Goal: Information Seeking & Learning: Check status

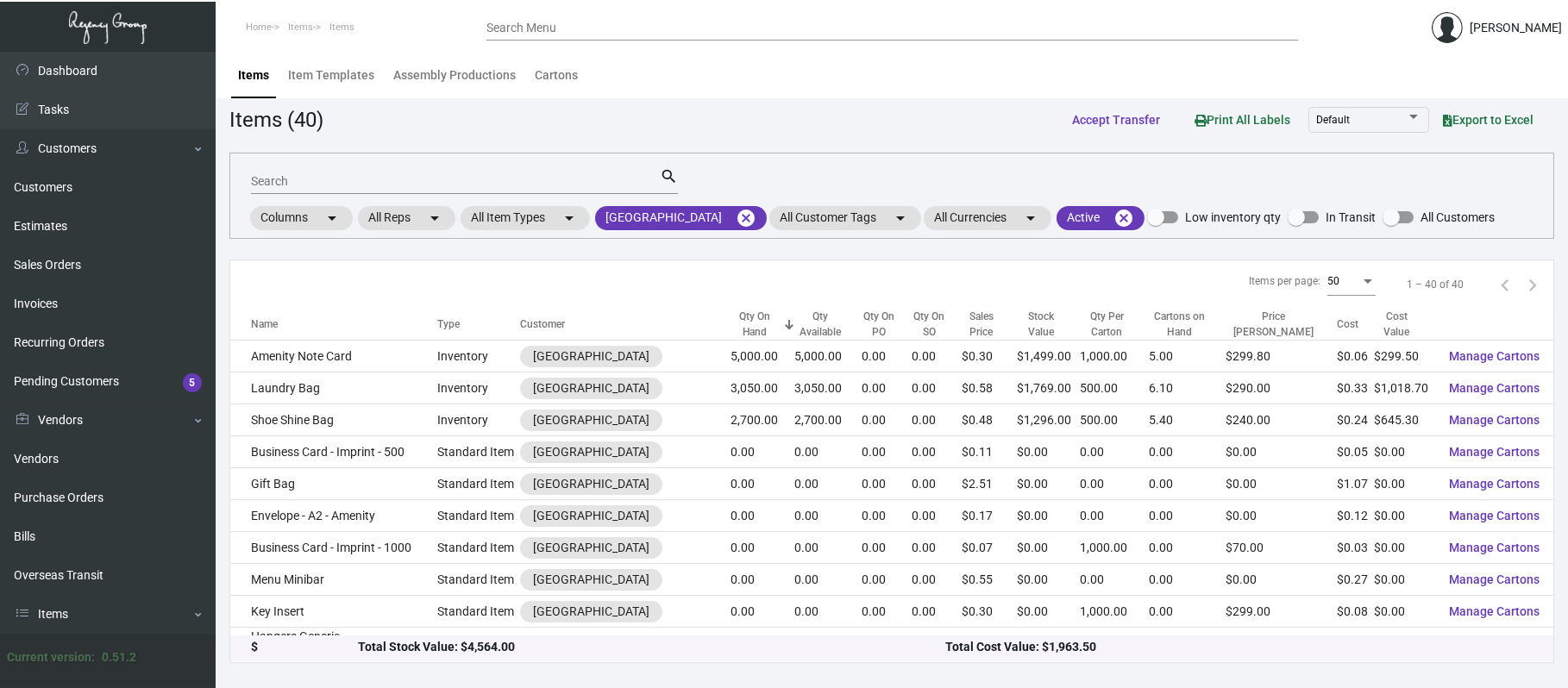
scroll to position [107, 0]
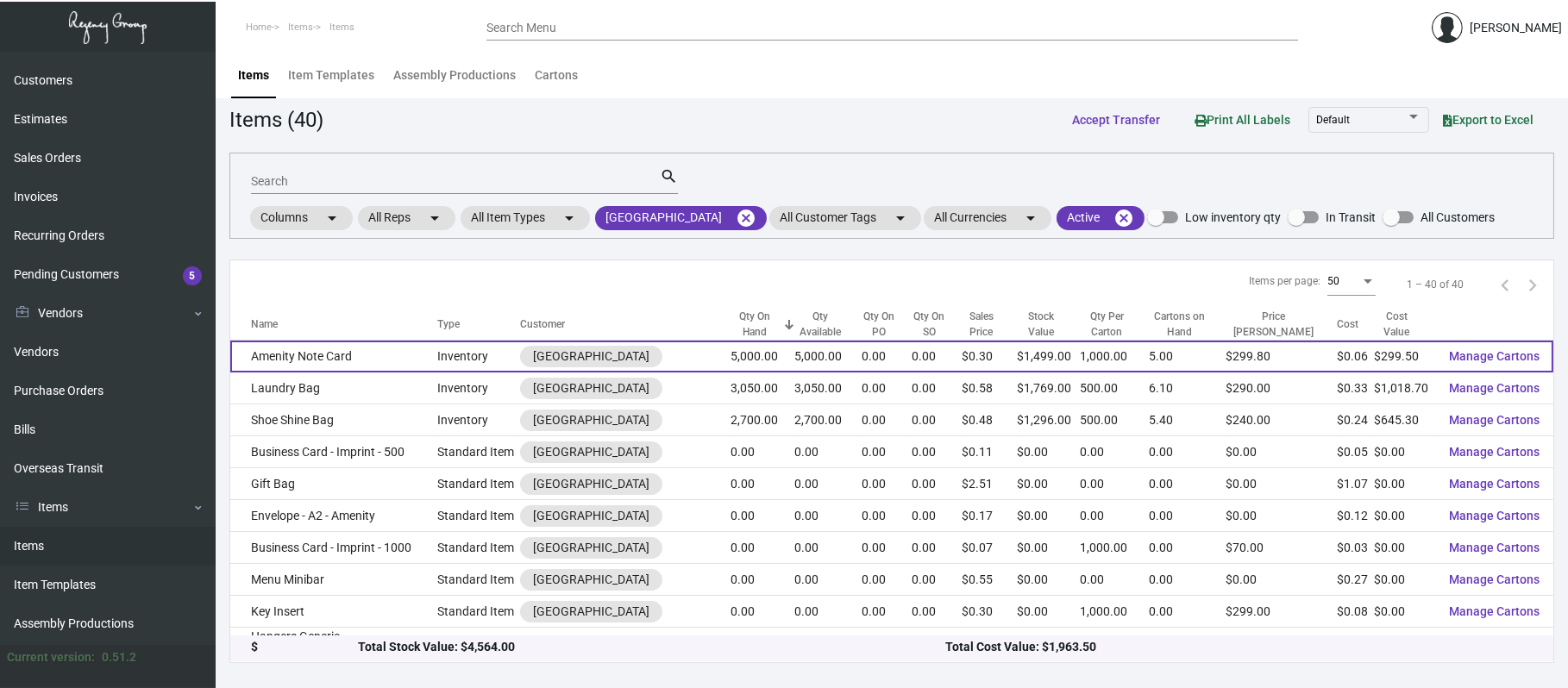
click at [305, 356] on td "Amenity Note Card" at bounding box center [334, 356] width 207 height 32
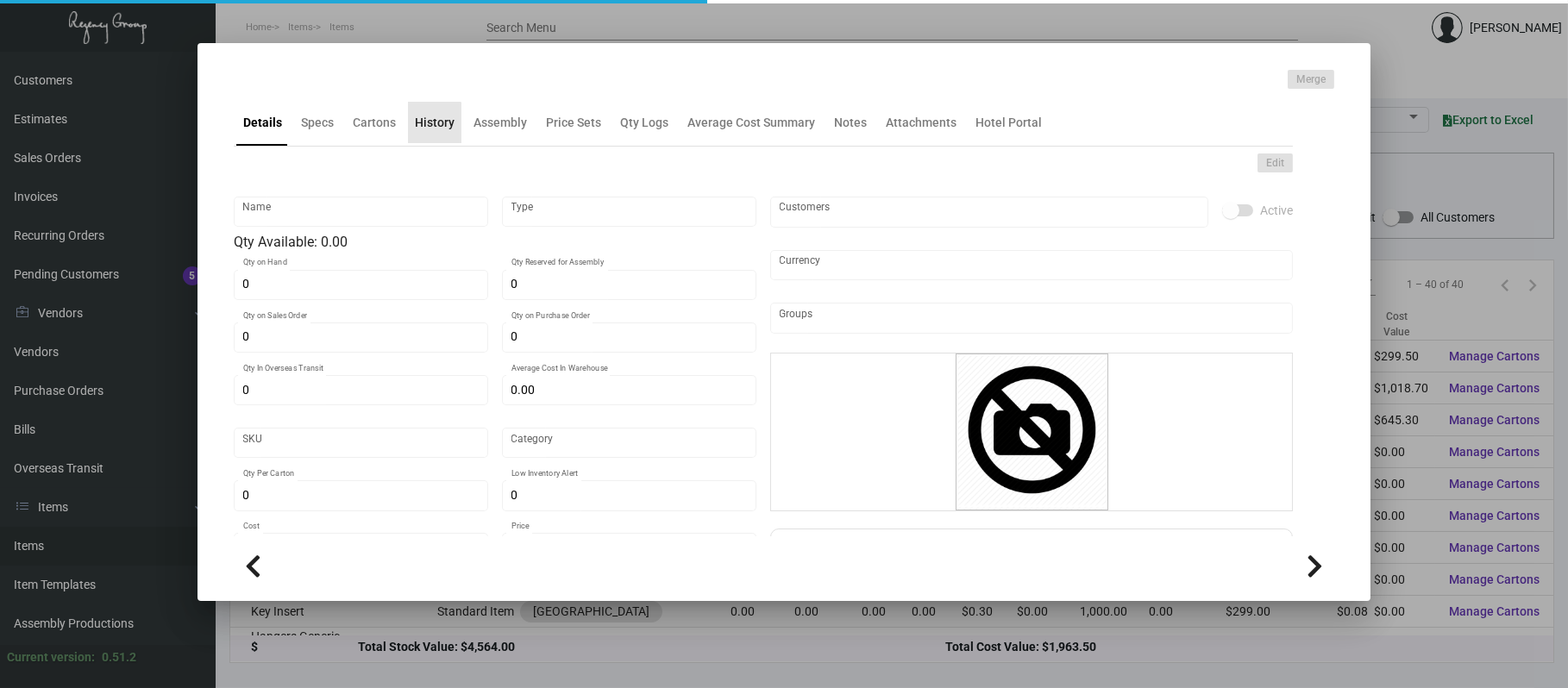
click at [425, 129] on div "History" at bounding box center [434, 123] width 39 height 18
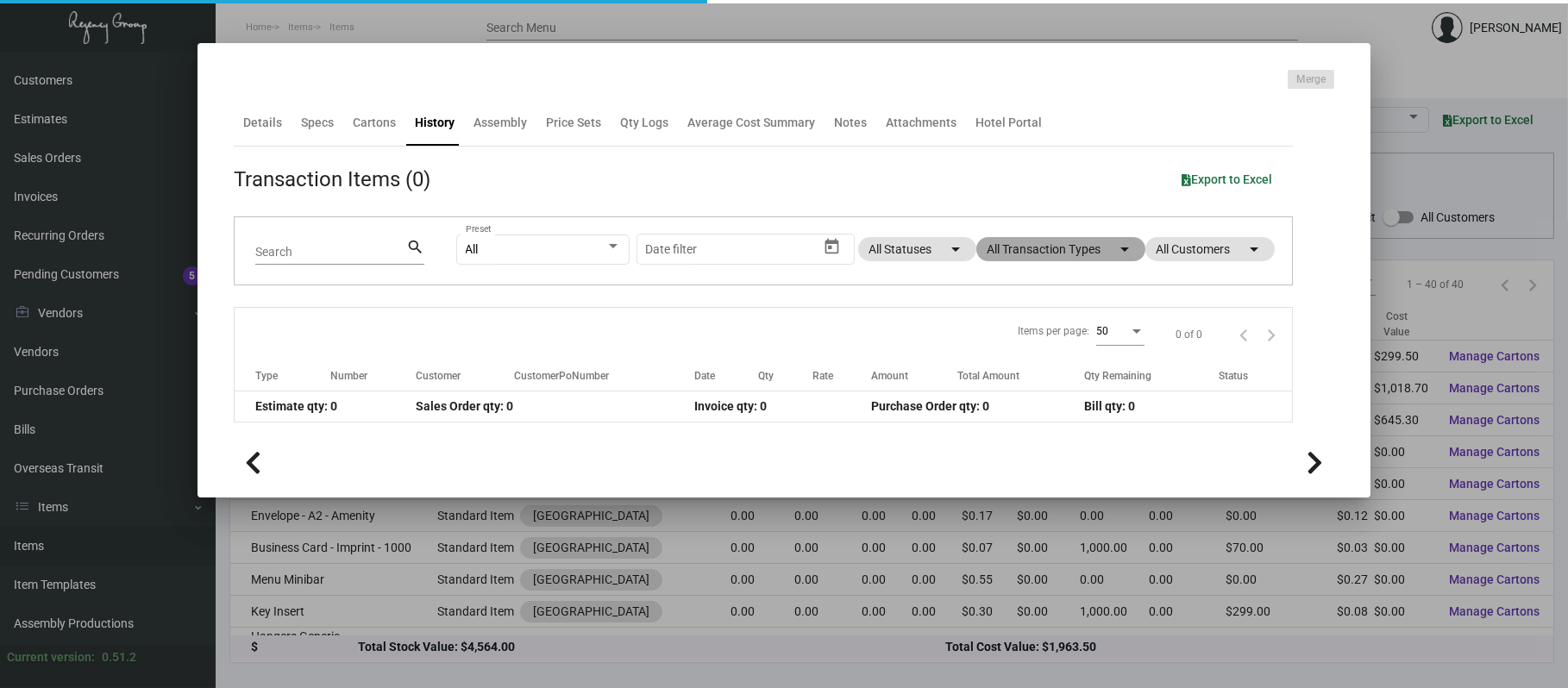
click at [1101, 258] on mat-chip "All Transaction Types arrow_drop_down" at bounding box center [1060, 249] width 169 height 25
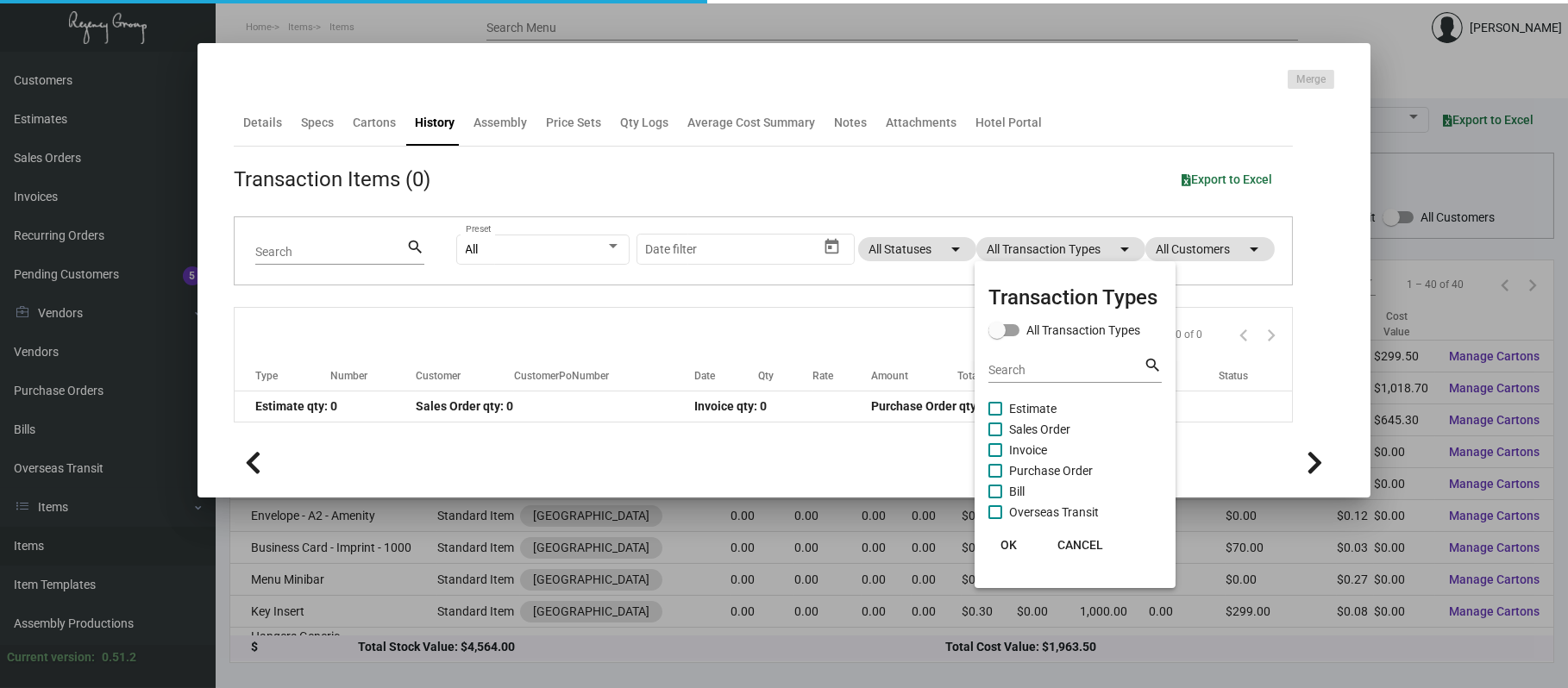
click at [1034, 470] on span "Purchase Order" at bounding box center [1051, 471] width 84 height 21
click at [995, 478] on input "Purchase Order" at bounding box center [995, 478] width 1 height 1
click at [1034, 470] on span "Purchase Order" at bounding box center [1051, 471] width 84 height 21
click at [995, 478] on input "Purchase Order" at bounding box center [995, 478] width 1 height 1
checkbox input "false"
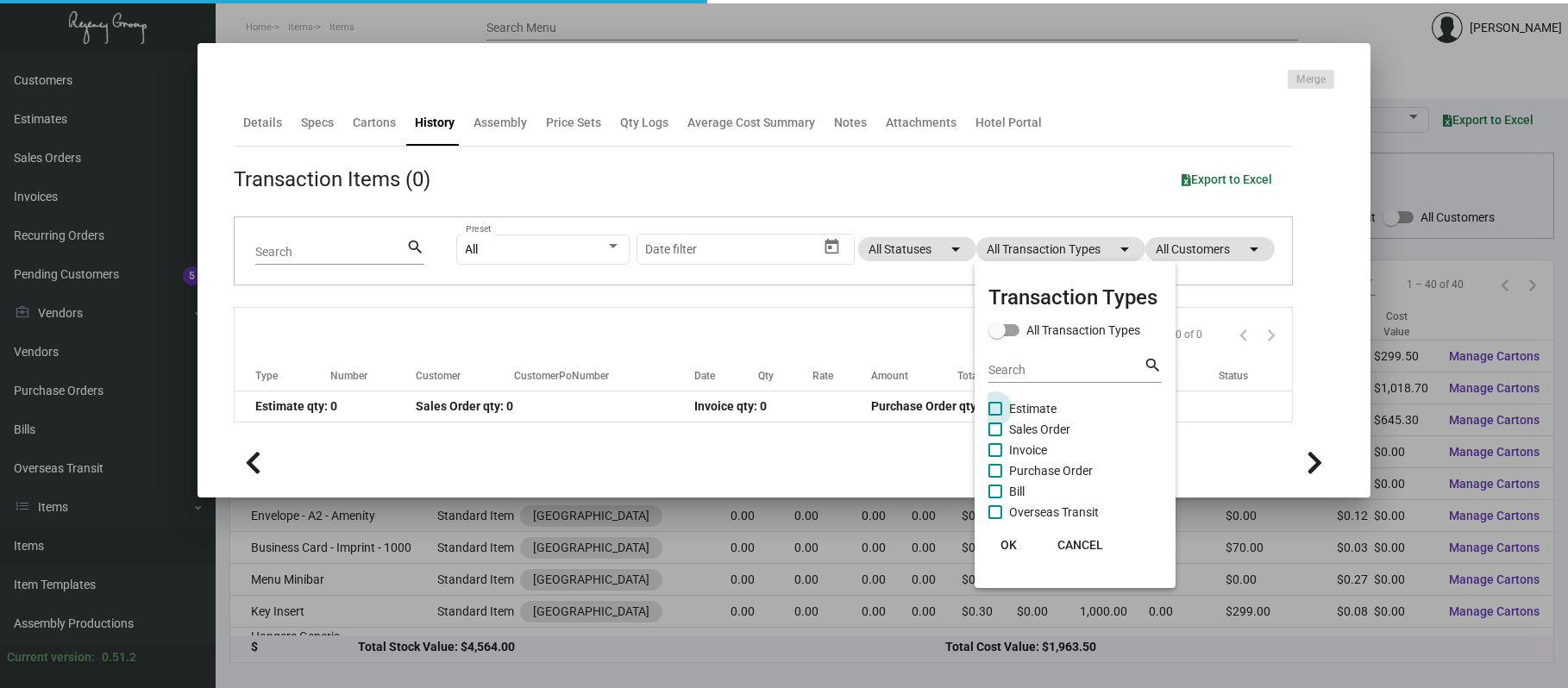
click at [1029, 404] on span "Estimate" at bounding box center [1033, 409] width 47 height 21
click at [995, 416] on input "Estimate" at bounding box center [995, 416] width 1 height 1
checkbox input "true"
click at [1044, 469] on span "Purchase Order" at bounding box center [1051, 471] width 84 height 21
click at [995, 478] on input "Purchase Order" at bounding box center [995, 478] width 1 height 1
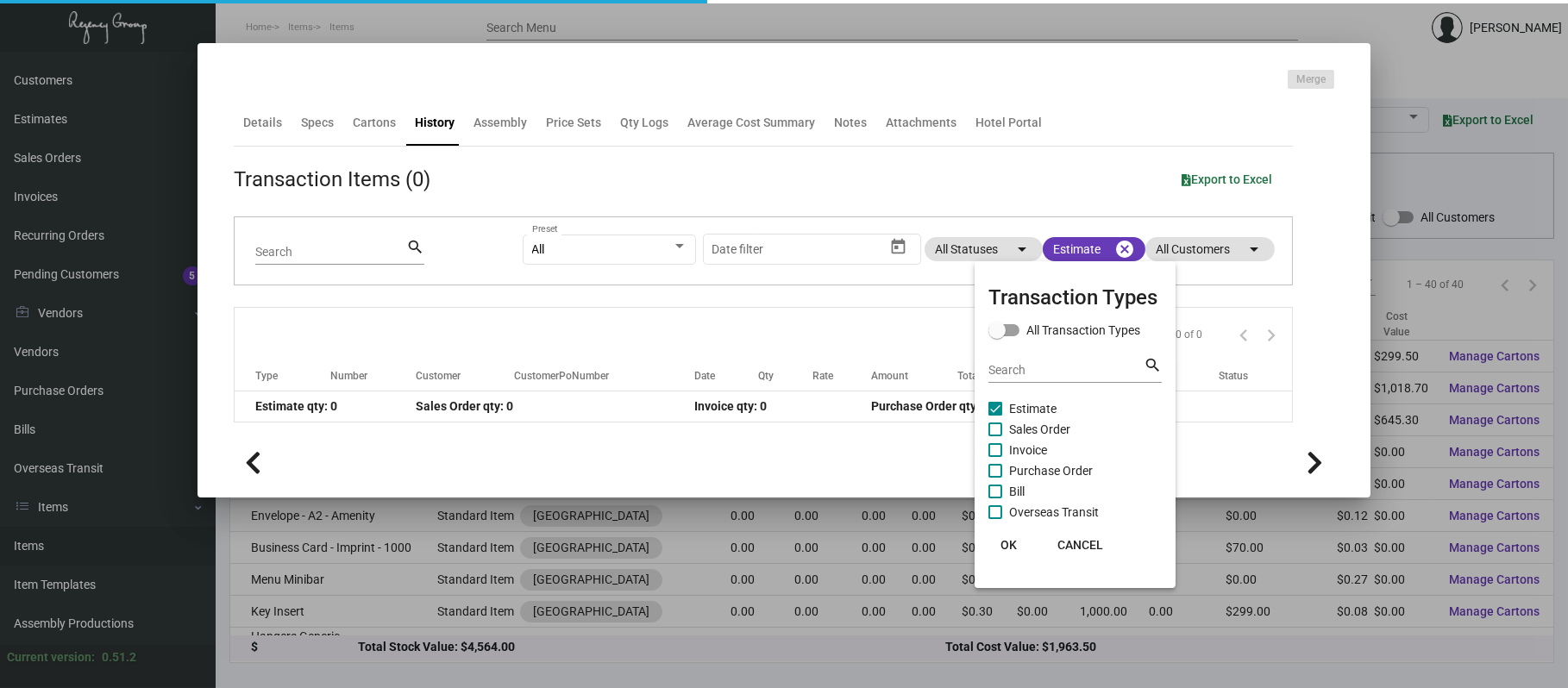
checkbox input "true"
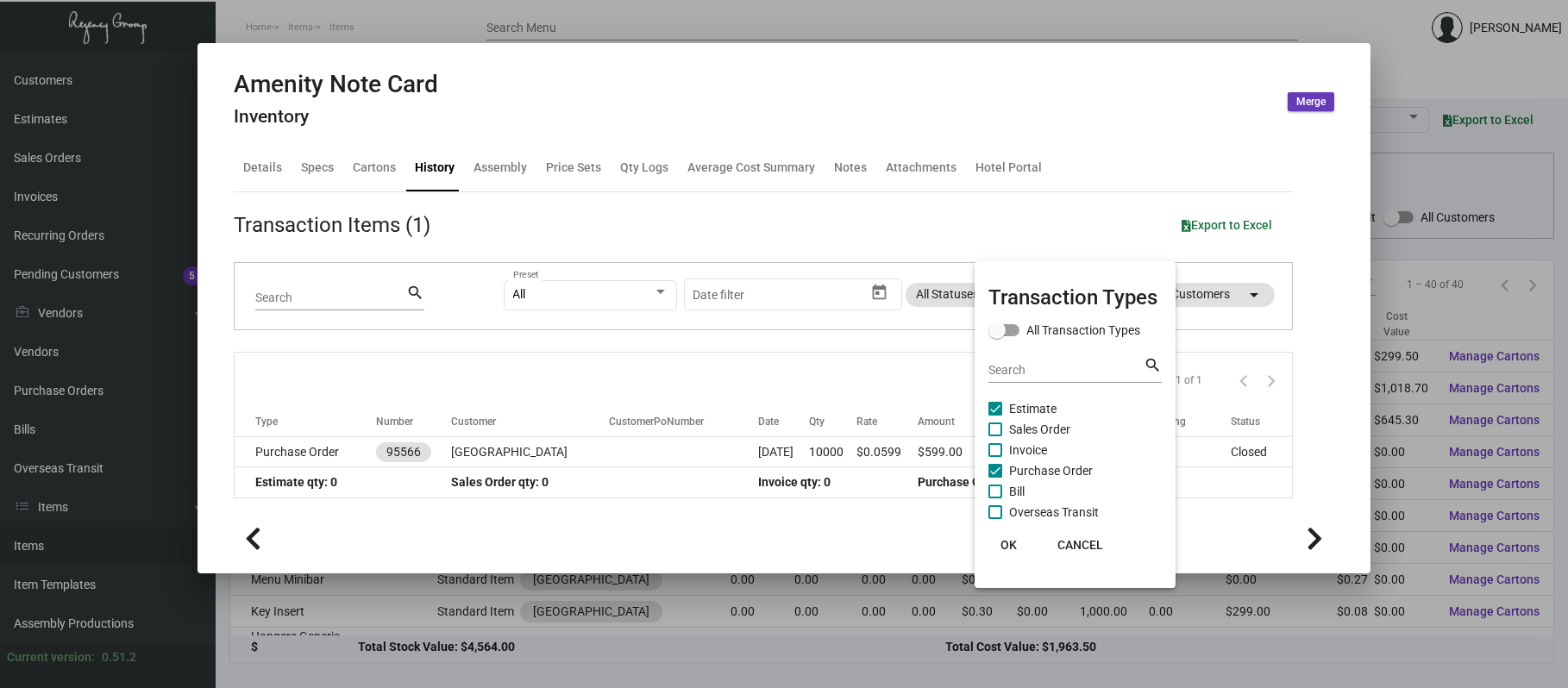
click at [1033, 406] on span "Estimate" at bounding box center [1033, 409] width 47 height 21
click at [995, 416] on input "Estimate" at bounding box center [995, 416] width 1 height 1
click at [1030, 408] on span "Estimate" at bounding box center [1033, 409] width 47 height 21
click at [995, 416] on input "Estimate" at bounding box center [995, 416] width 1 height 1
checkbox input "true"
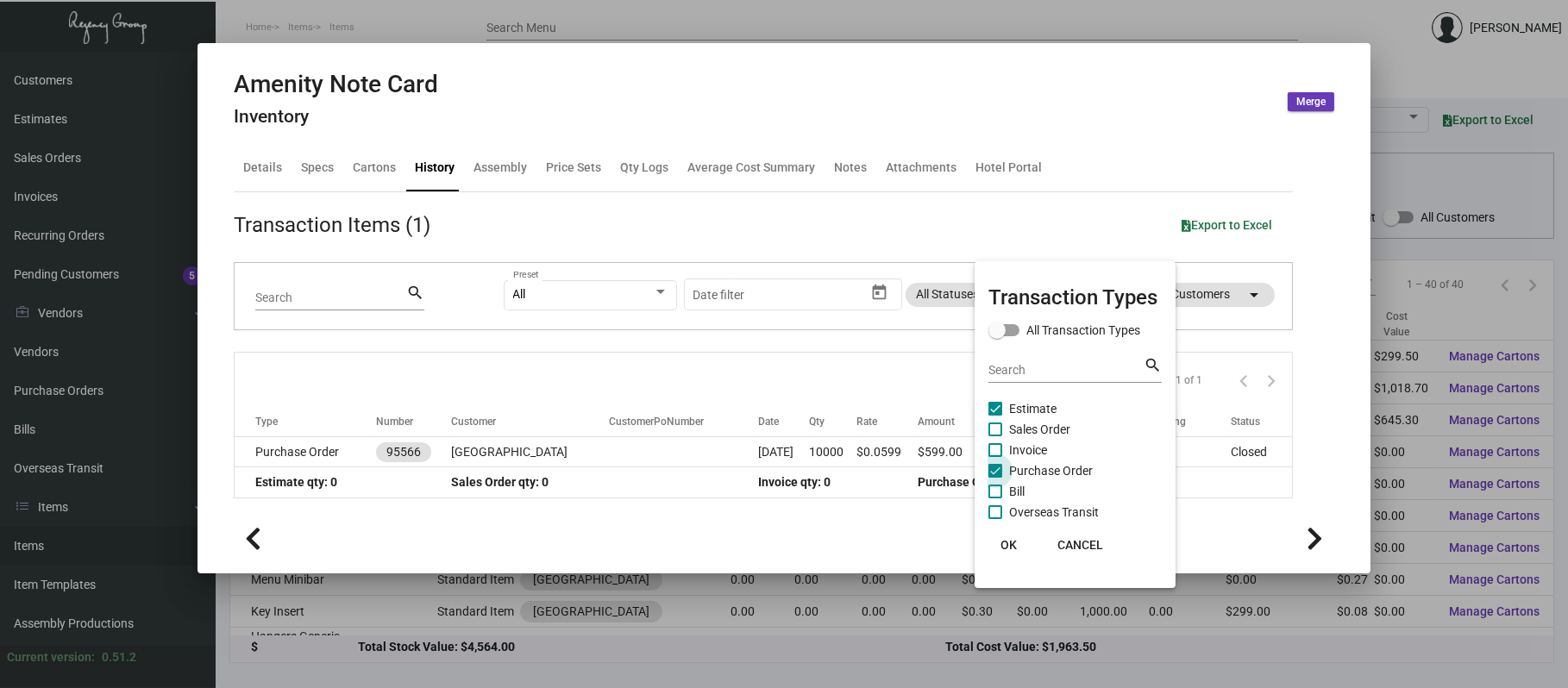
click at [1042, 468] on span "Purchase Order" at bounding box center [1051, 471] width 84 height 21
click at [995, 478] on input "Purchase Order" at bounding box center [995, 478] width 1 height 1
checkbox input "false"
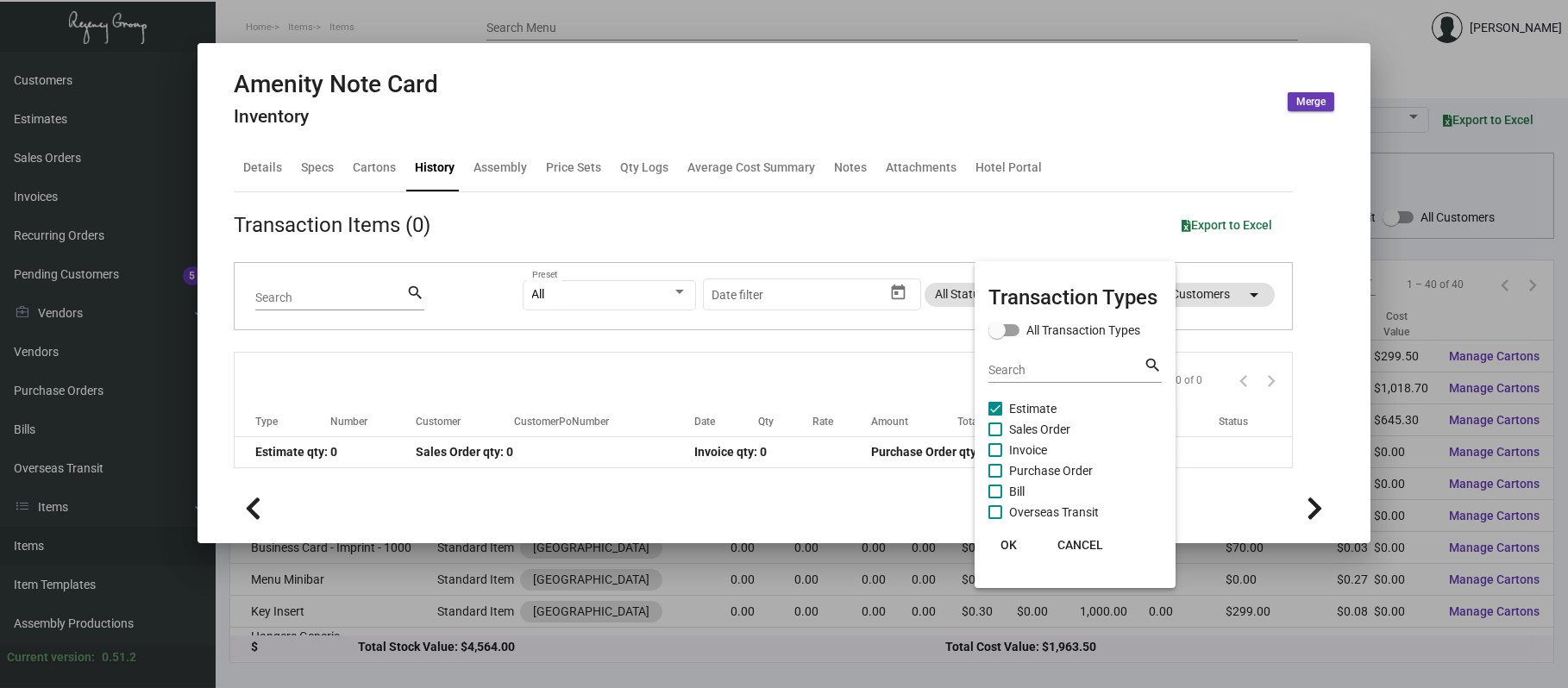
click at [1024, 414] on span "Estimate" at bounding box center [1033, 409] width 47 height 21
click at [995, 416] on input "Estimate" at bounding box center [995, 416] width 1 height 1
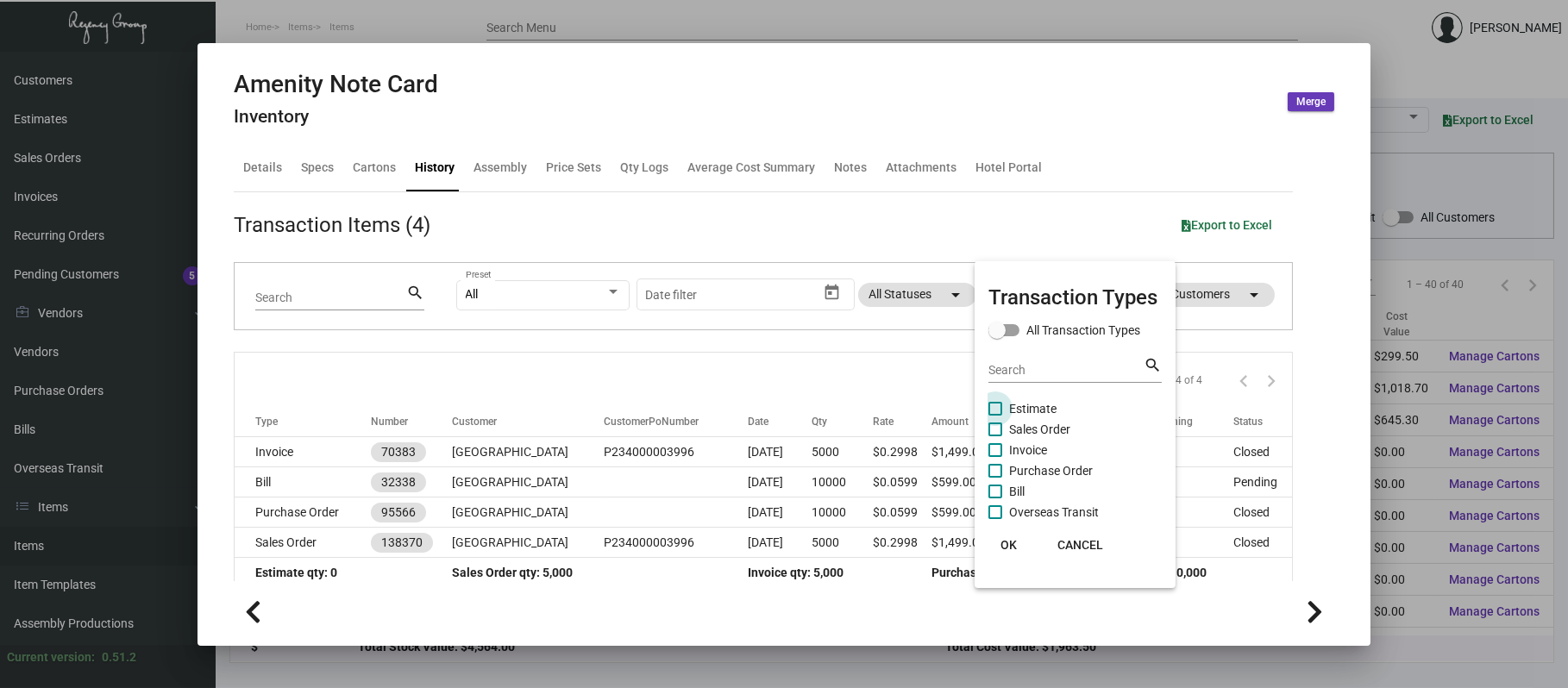
click at [1022, 409] on span "Estimate" at bounding box center [1033, 409] width 47 height 21
click at [995, 416] on input "Estimate" at bounding box center [995, 416] width 1 height 1
checkbox input "true"
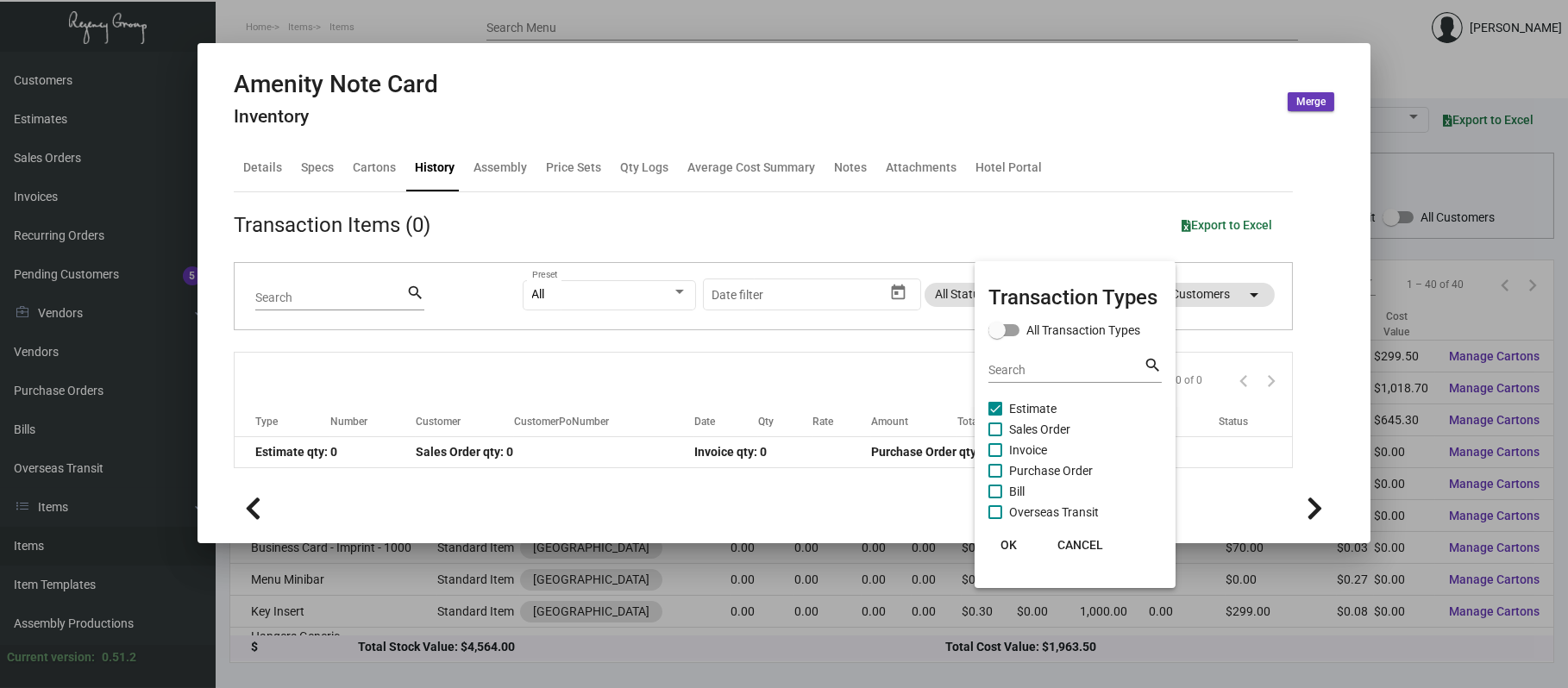
click at [1410, 60] on div at bounding box center [784, 344] width 1568 height 688
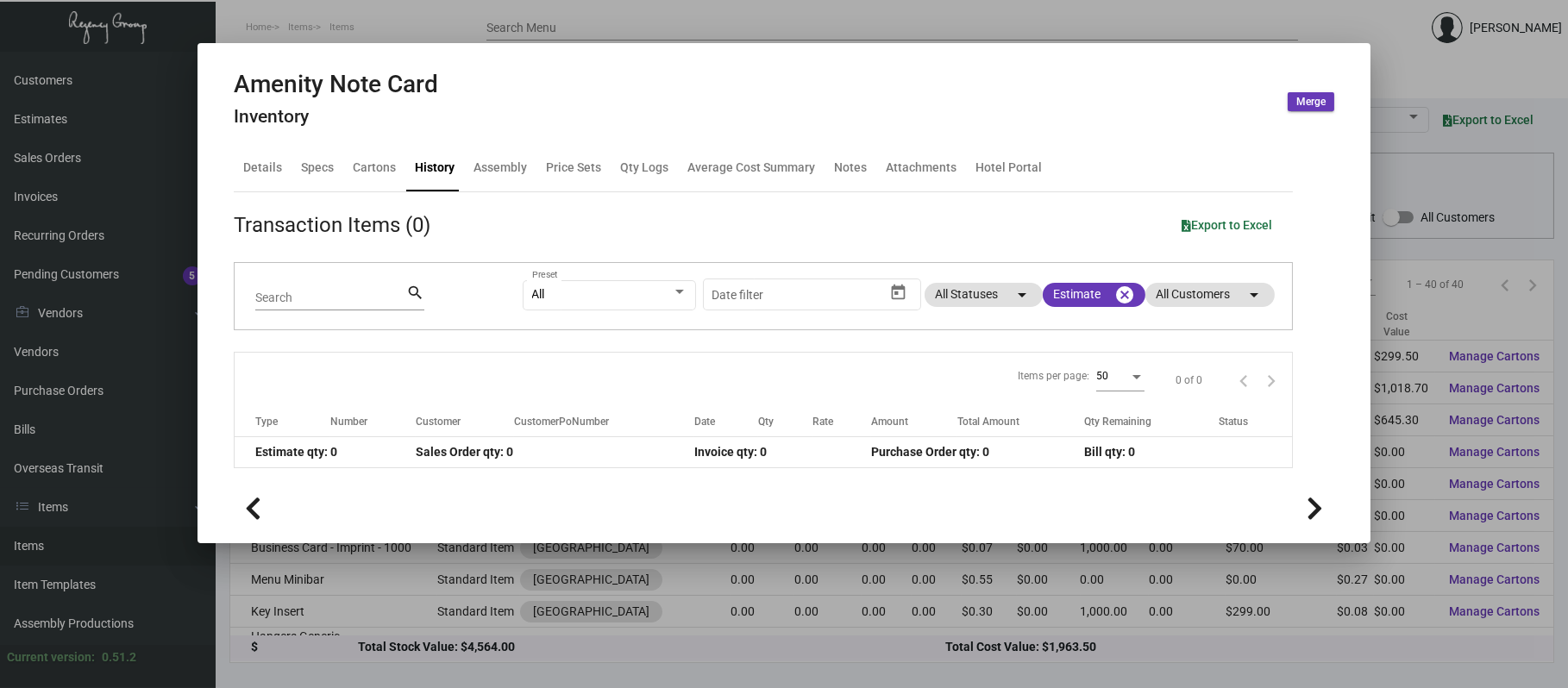
click at [1396, 64] on div at bounding box center [784, 344] width 1568 height 688
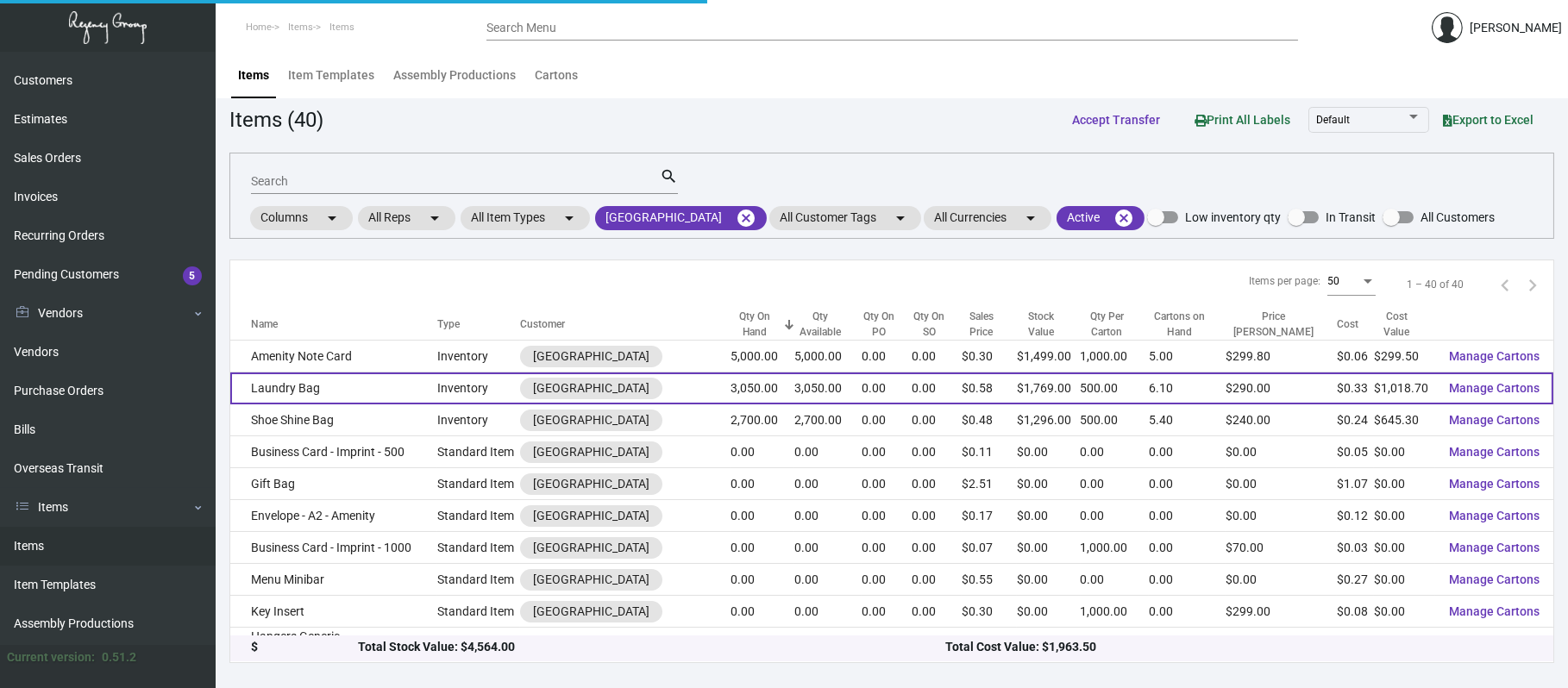
click at [369, 384] on td "Laundry Bag" at bounding box center [334, 389] width 207 height 32
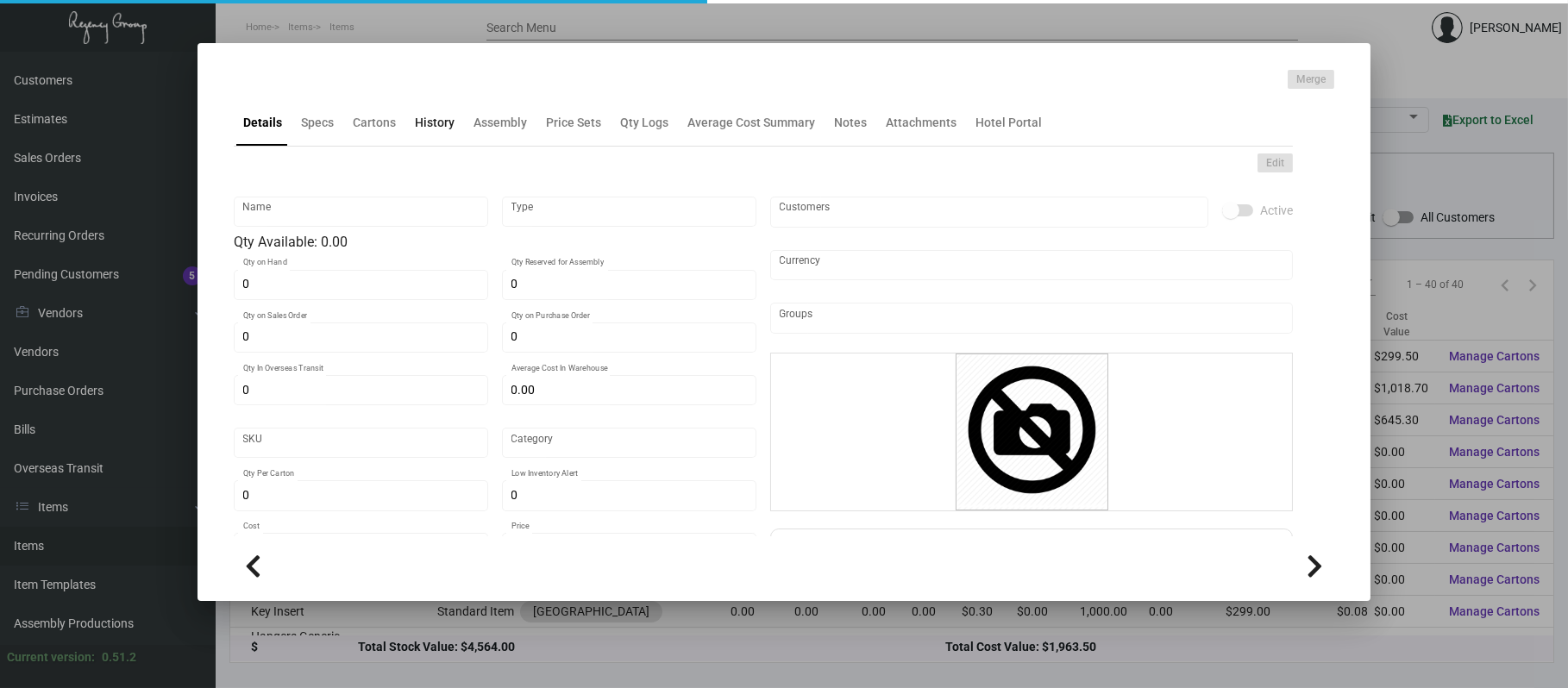
click at [433, 116] on div "History" at bounding box center [434, 123] width 39 height 18
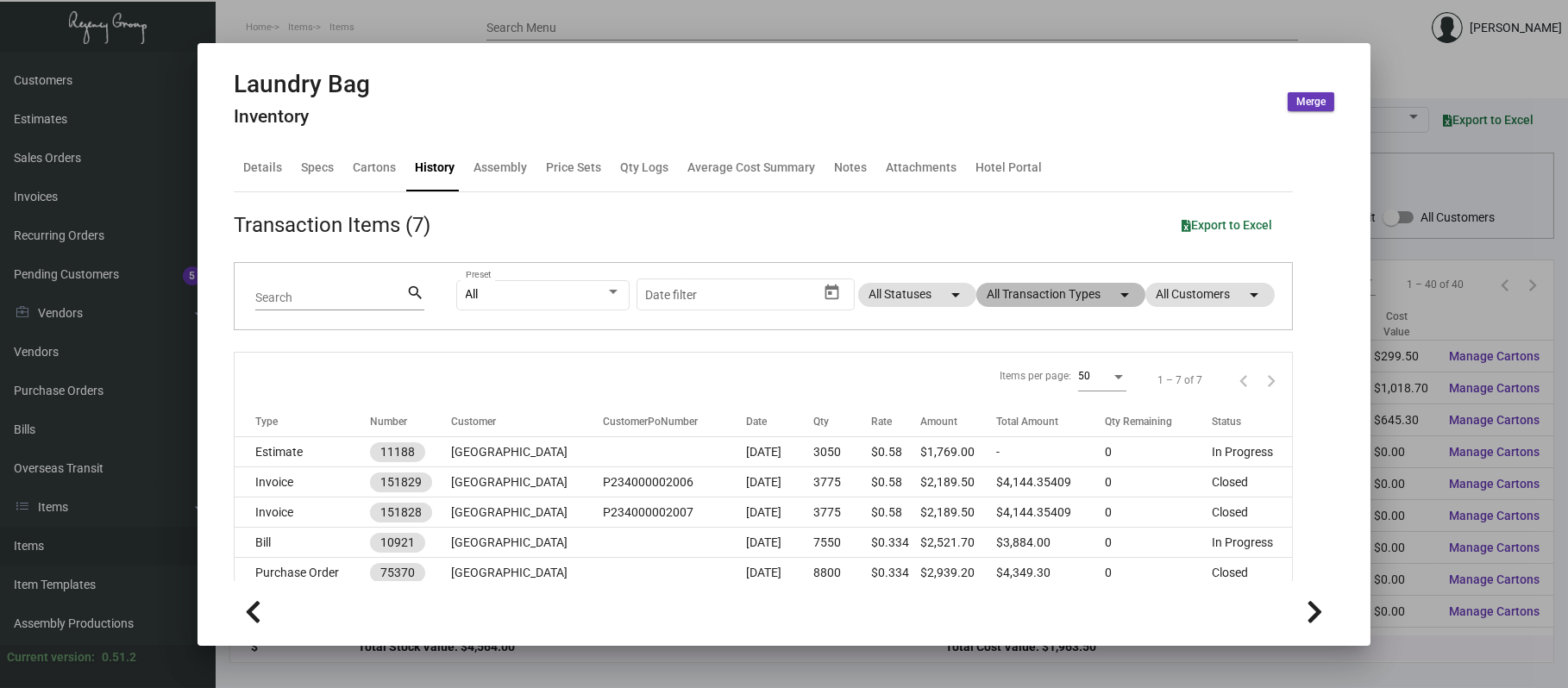
click at [1062, 293] on mat-chip "All Transaction Types arrow_drop_down" at bounding box center [1060, 295] width 169 height 25
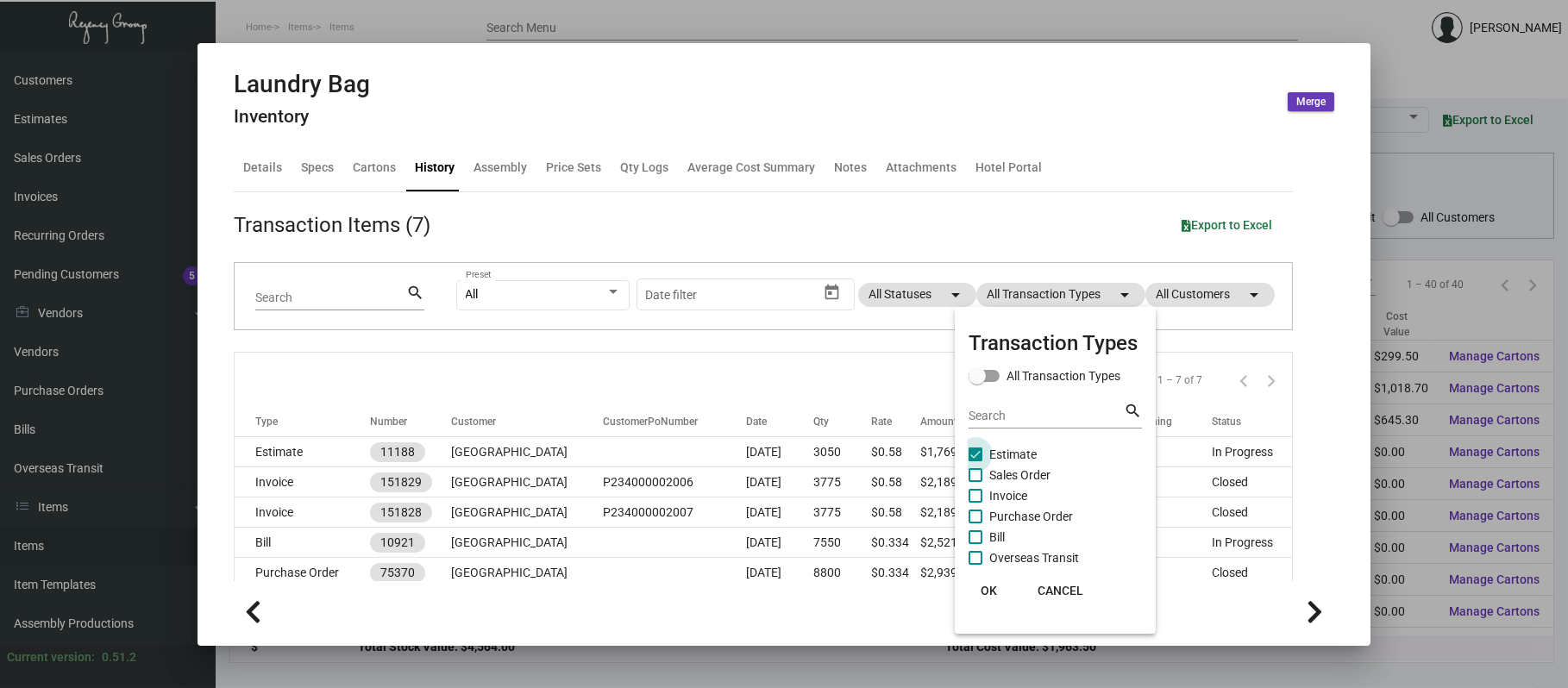
click at [1013, 451] on span "Estimate" at bounding box center [1013, 454] width 47 height 21
click at [975, 461] on input "Estimate" at bounding box center [974, 461] width 1 height 1
checkbox input "false"
click at [1019, 515] on span "Purchase Order" at bounding box center [1031, 516] width 84 height 21
click at [975, 523] on input "Purchase Order" at bounding box center [974, 523] width 1 height 1
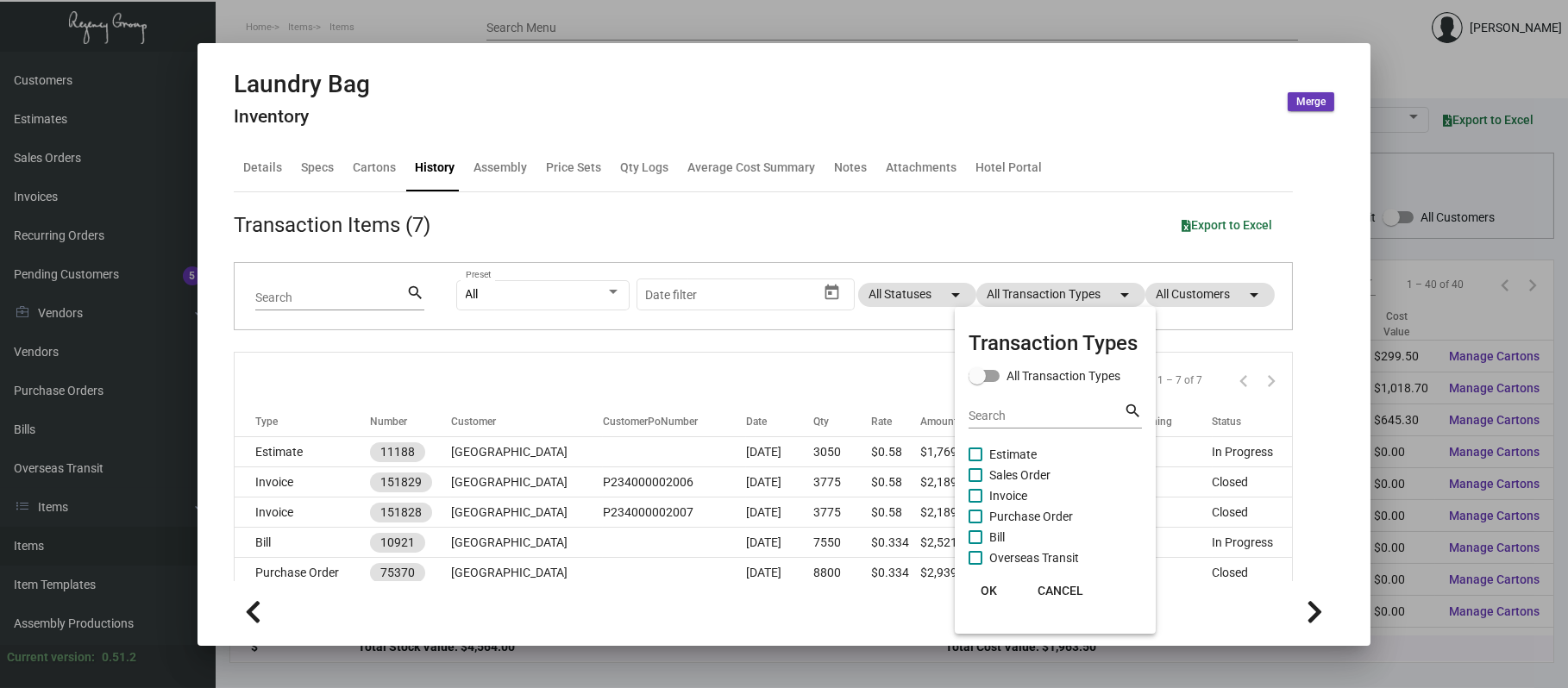
checkbox input "true"
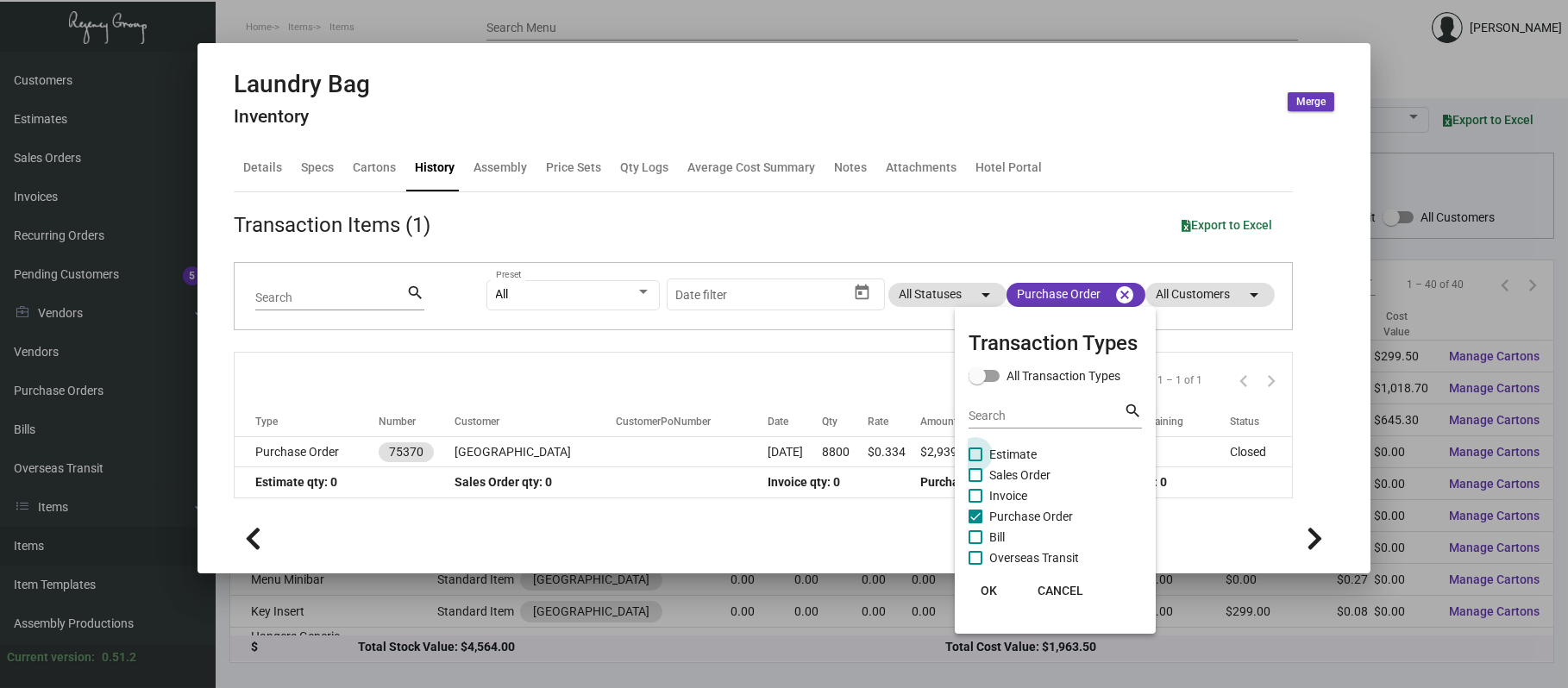
click at [1005, 452] on span "Estimate" at bounding box center [1013, 454] width 47 height 21
click at [975, 461] on input "Estimate" at bounding box center [974, 461] width 1 height 1
checkbox input "true"
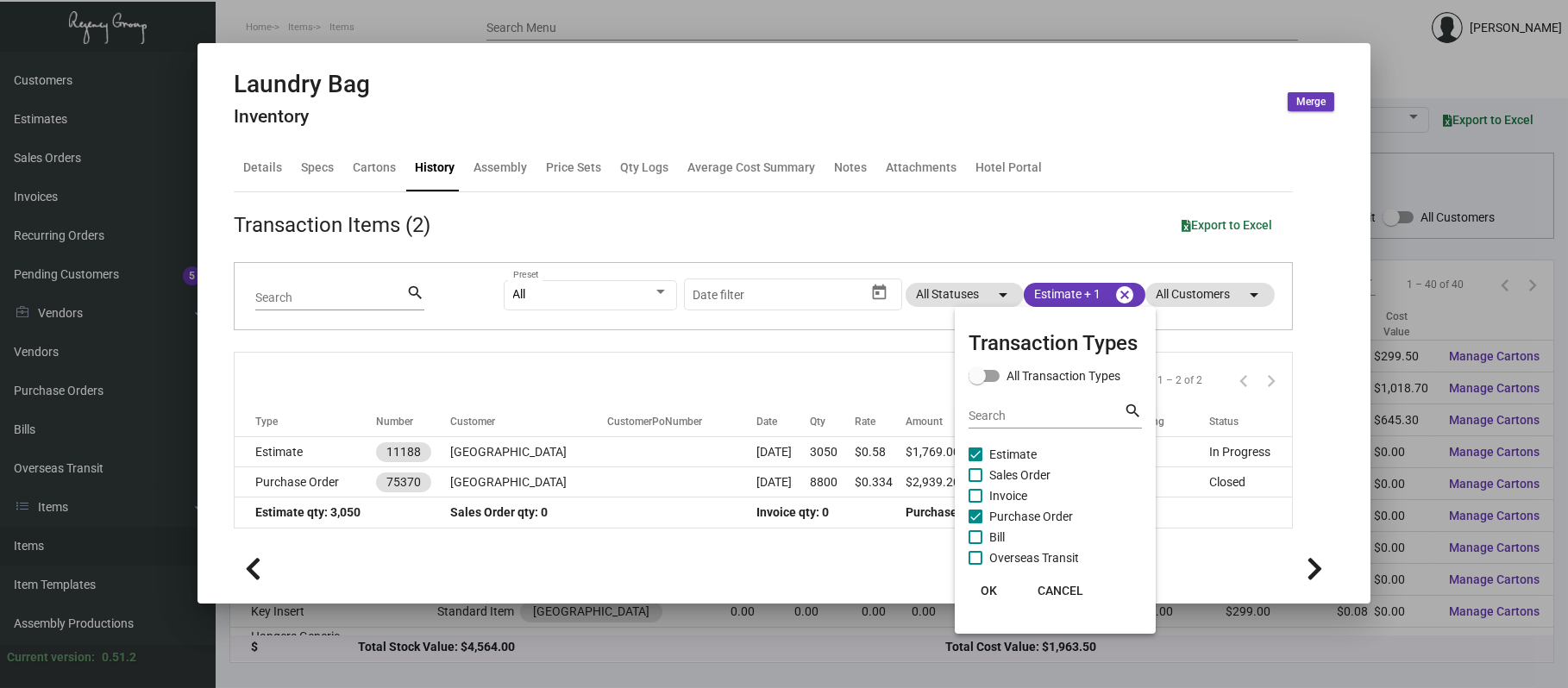
drag, startPoint x: 999, startPoint y: 26, endPoint x: 966, endPoint y: 33, distance: 33.7
click at [966, 33] on div at bounding box center [784, 344] width 1568 height 688
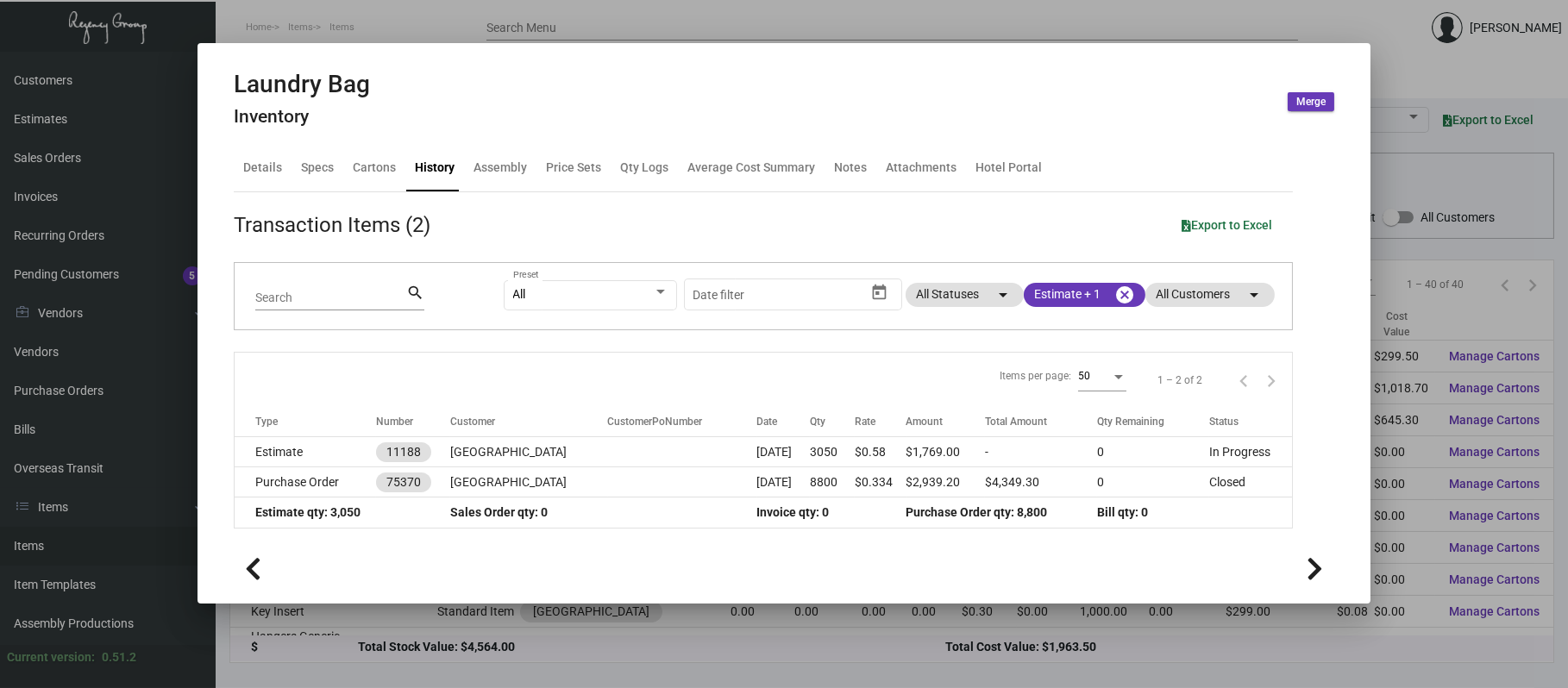
click at [954, 17] on div at bounding box center [784, 344] width 1568 height 688
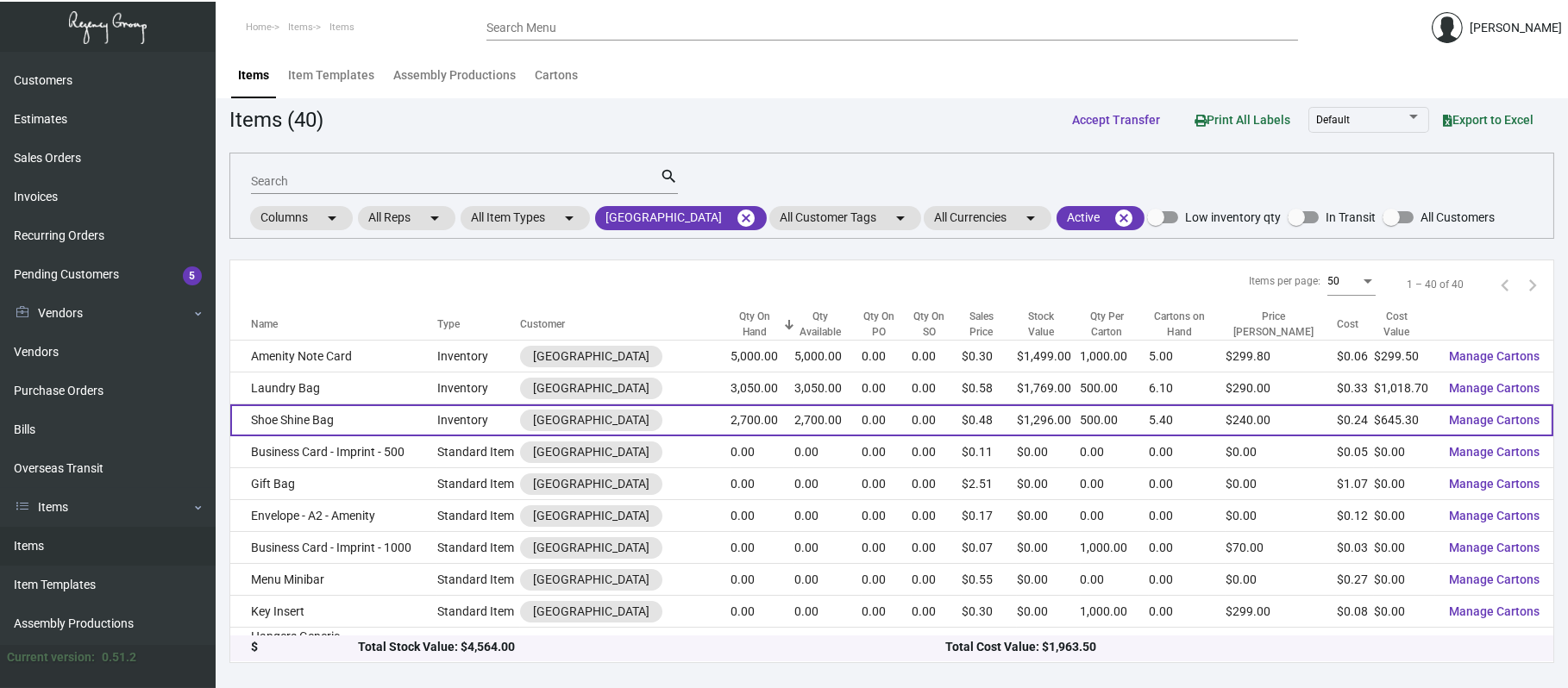
click at [334, 418] on td "Shoe Shine Bag" at bounding box center [334, 420] width 207 height 32
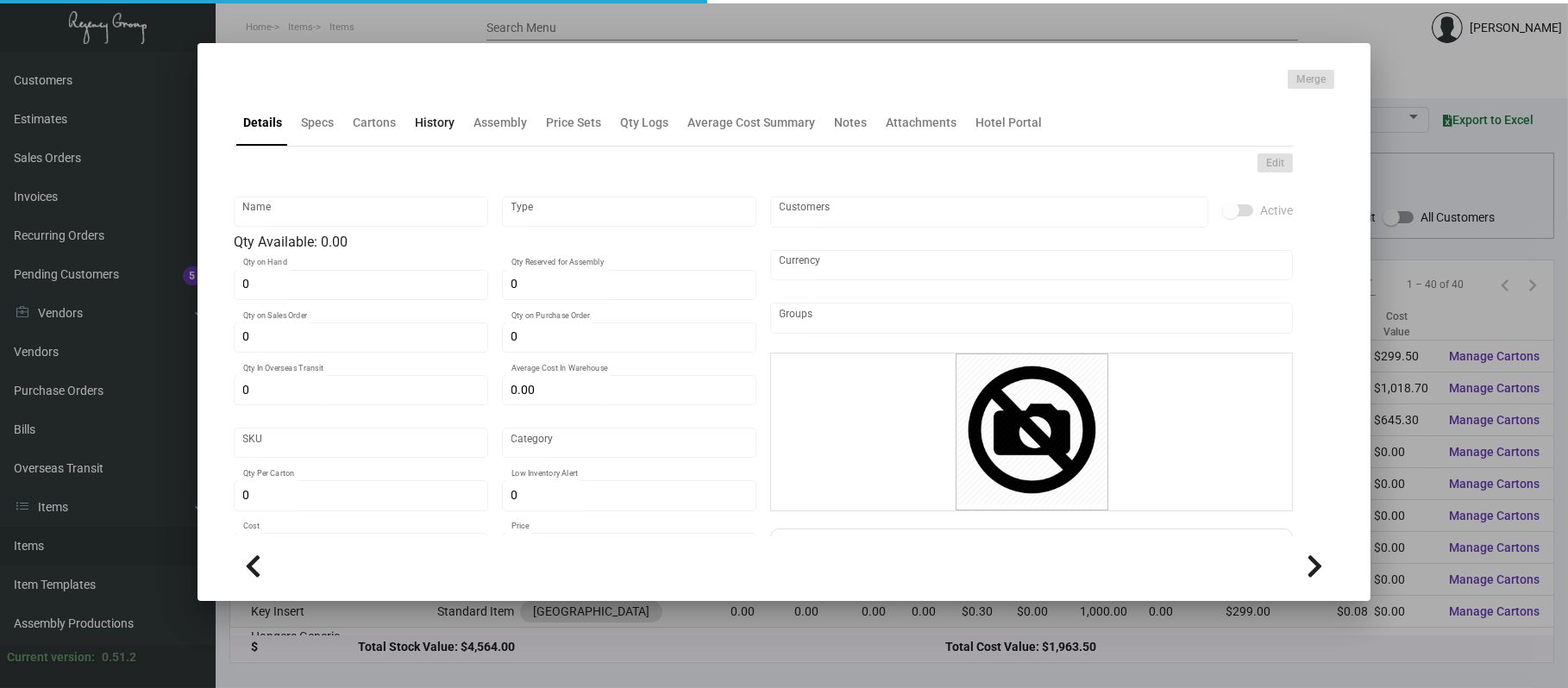
click at [438, 138] on div "History" at bounding box center [434, 122] width 53 height 41
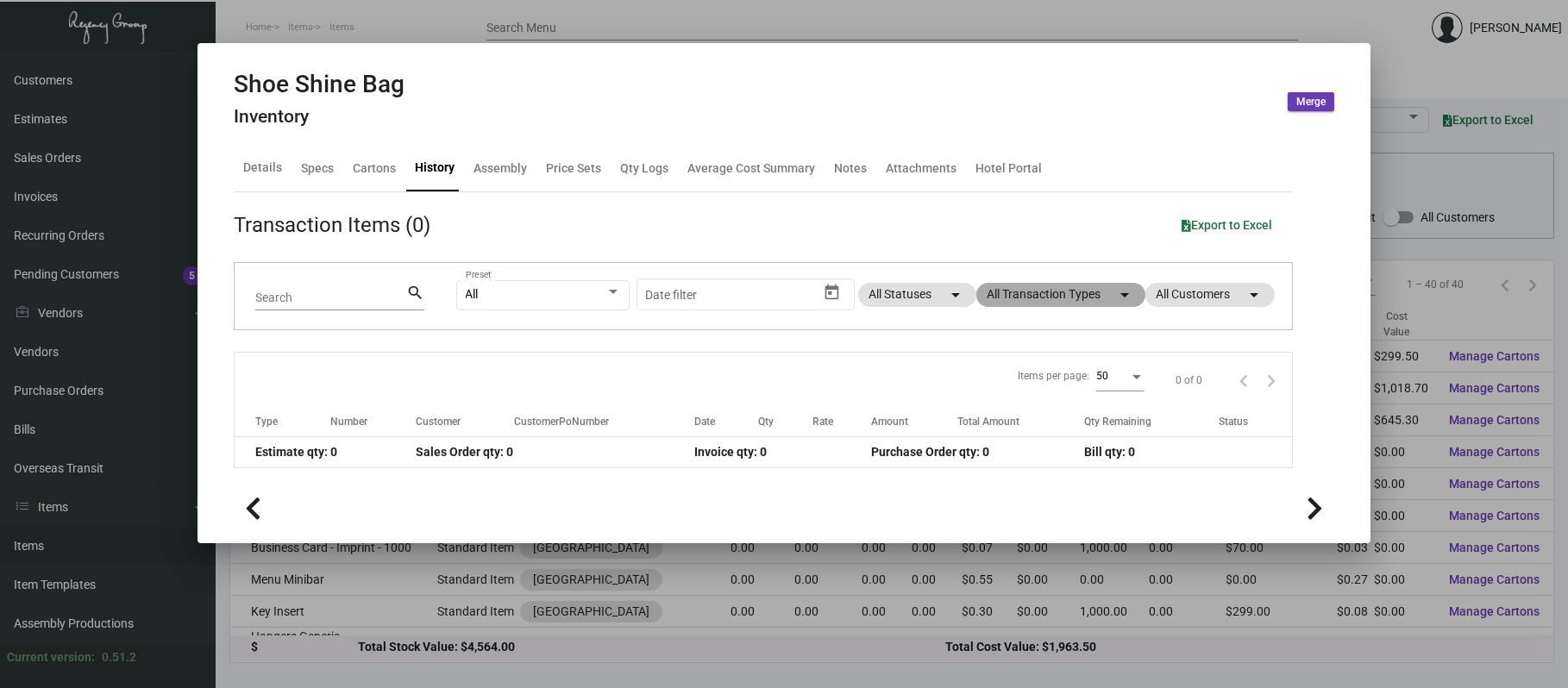
click at [1016, 298] on mat-chip "All Transaction Types arrow_drop_down" at bounding box center [1060, 295] width 169 height 25
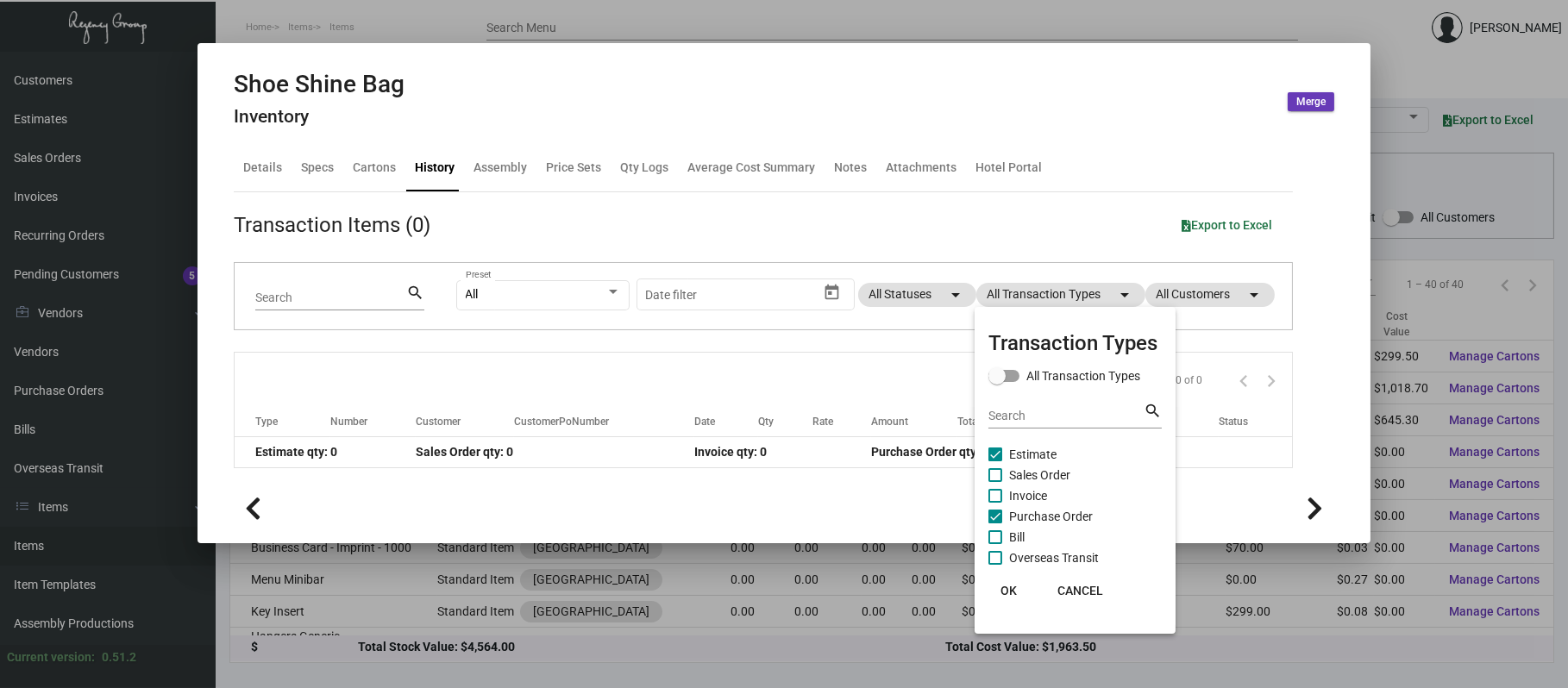
click at [1031, 509] on span "Purchase Order" at bounding box center [1051, 516] width 84 height 21
click at [995, 523] on input "Purchase Order" at bounding box center [995, 523] width 1 height 1
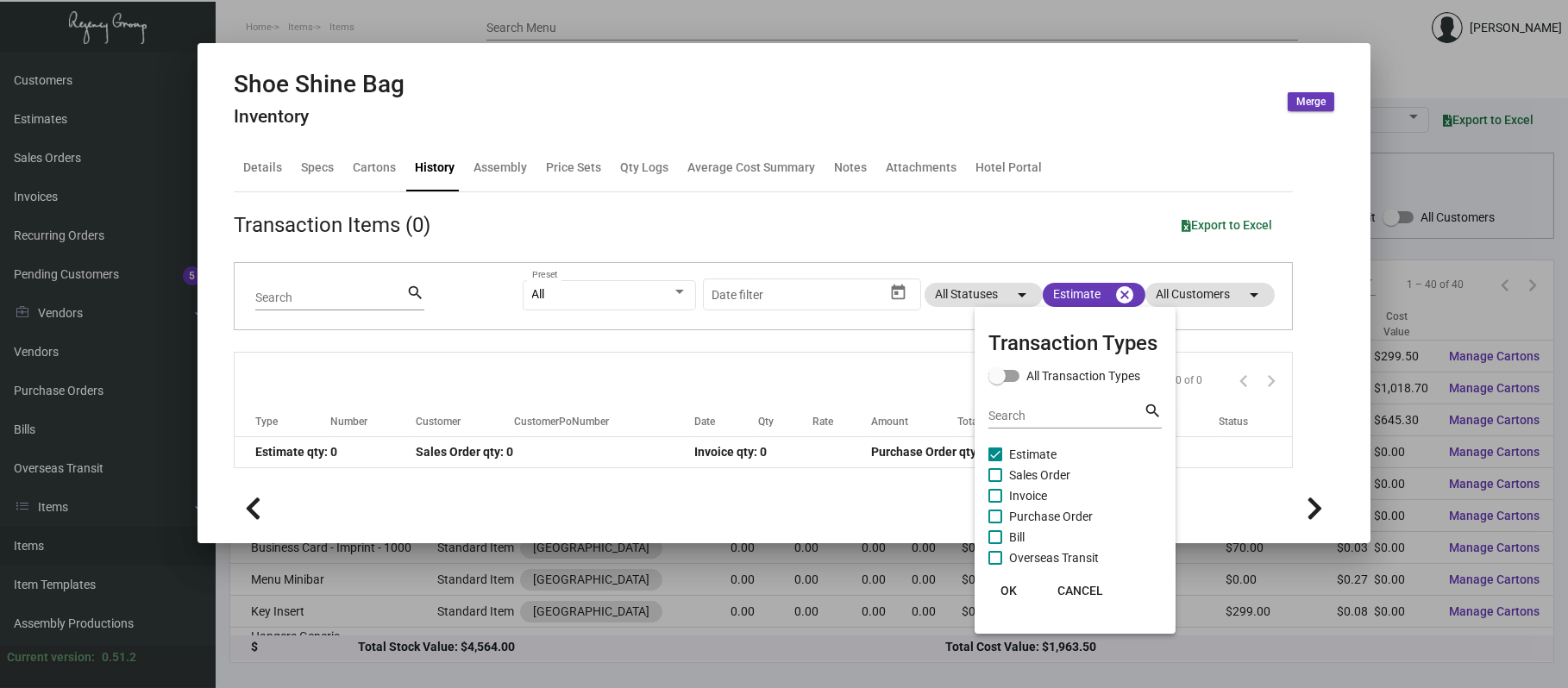
click at [1031, 516] on span "Purchase Order" at bounding box center [1051, 516] width 84 height 21
click at [995, 523] on input "Purchase Order" at bounding box center [995, 523] width 1 height 1
checkbox input "true"
click at [1016, 451] on span "Estimate" at bounding box center [1033, 454] width 47 height 21
click at [995, 461] on input "Estimate" at bounding box center [995, 461] width 1 height 1
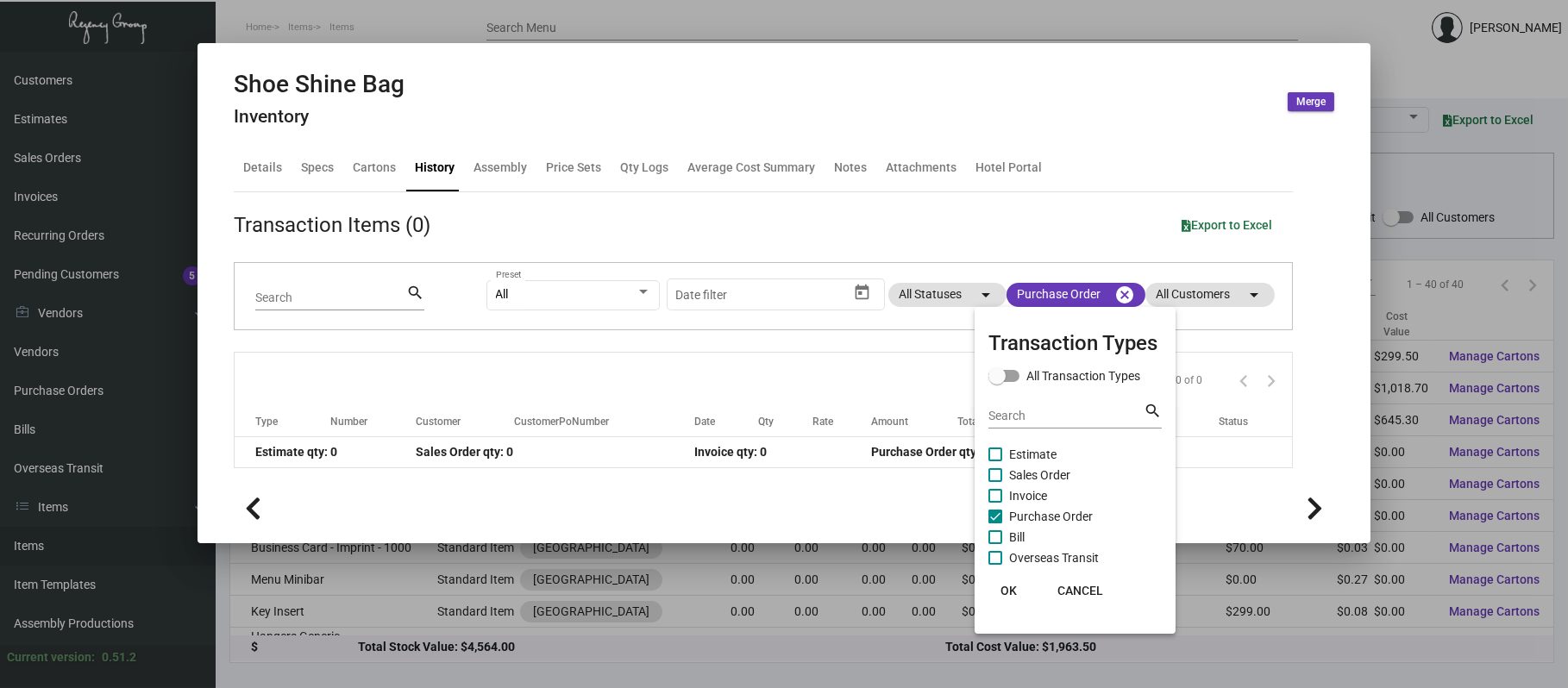
click at [1011, 450] on span "Estimate" at bounding box center [1033, 454] width 47 height 21
click at [995, 461] on input "Estimate" at bounding box center [995, 461] width 1 height 1
checkbox input "true"
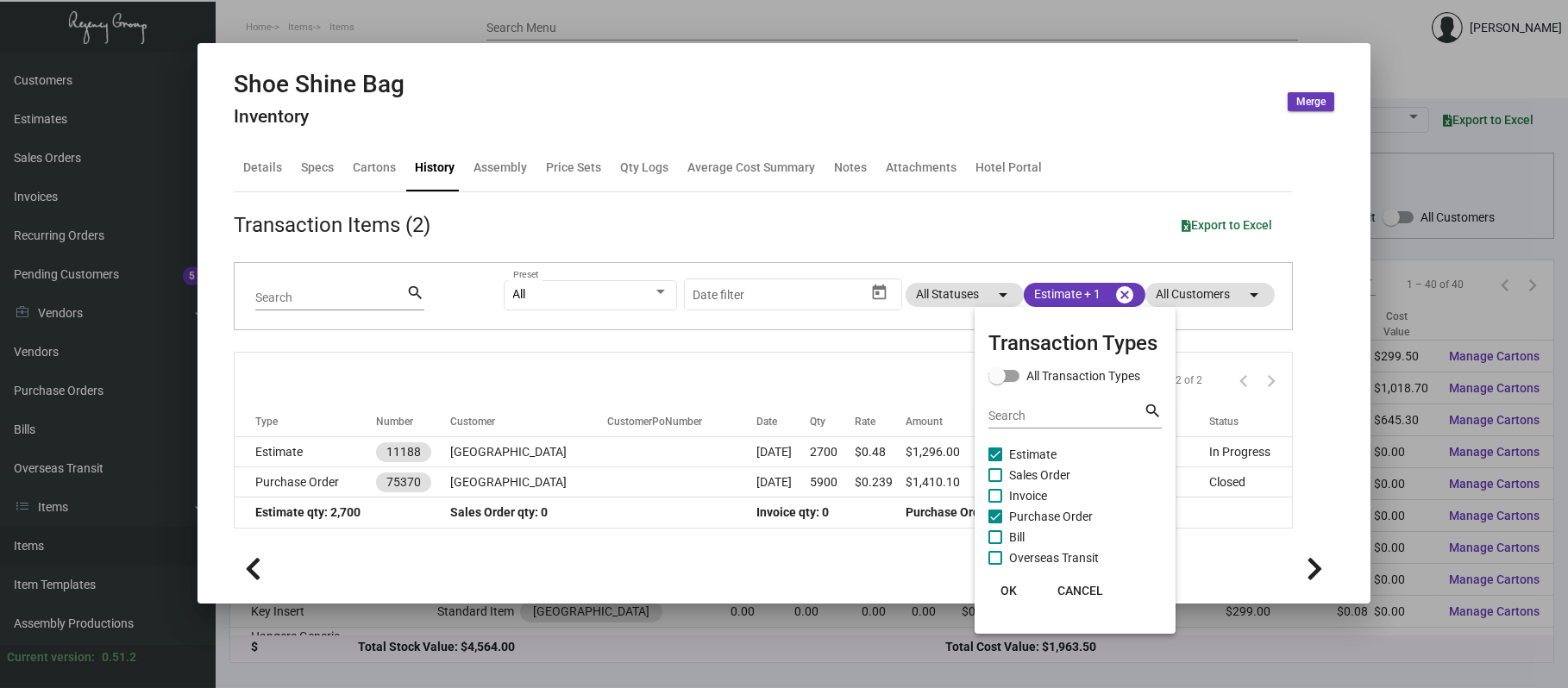
click at [815, 7] on div at bounding box center [784, 344] width 1568 height 688
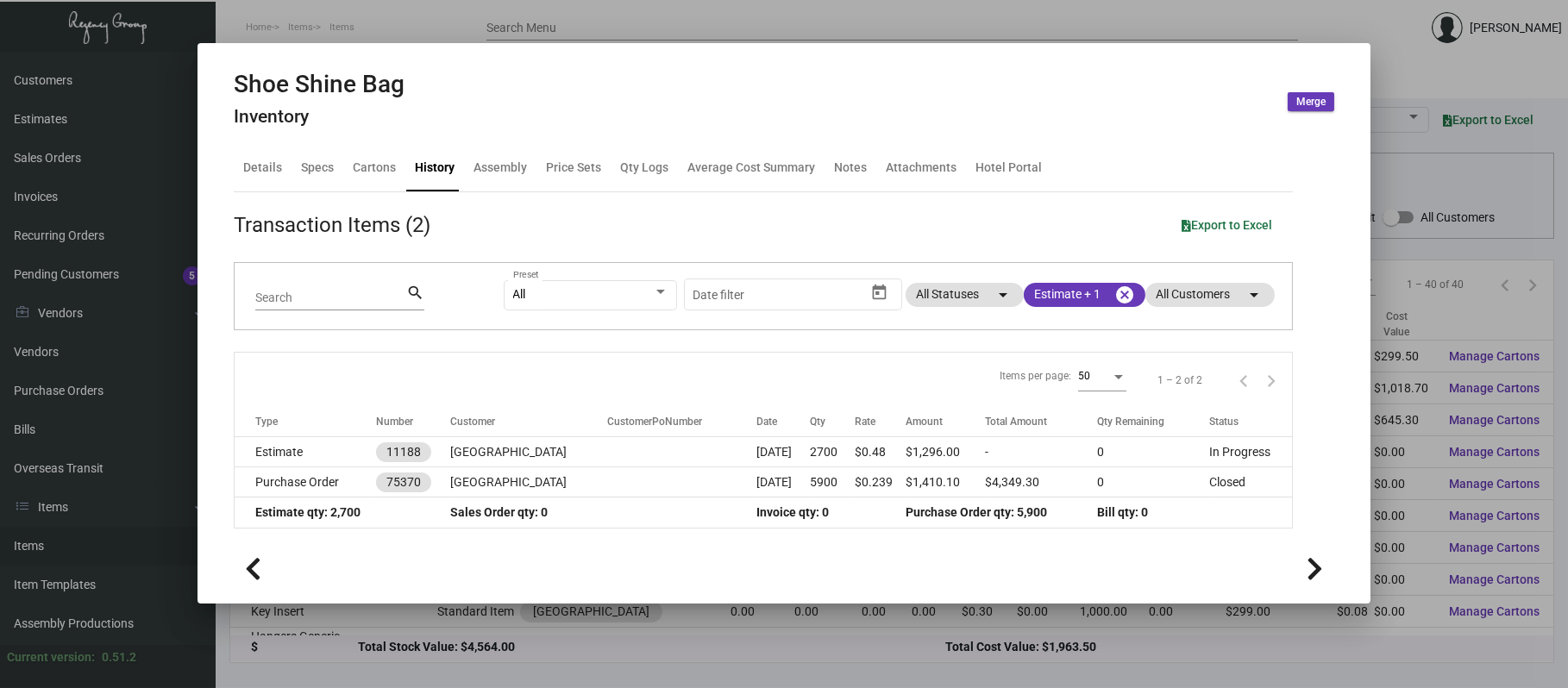
click at [815, 7] on div at bounding box center [784, 344] width 1568 height 688
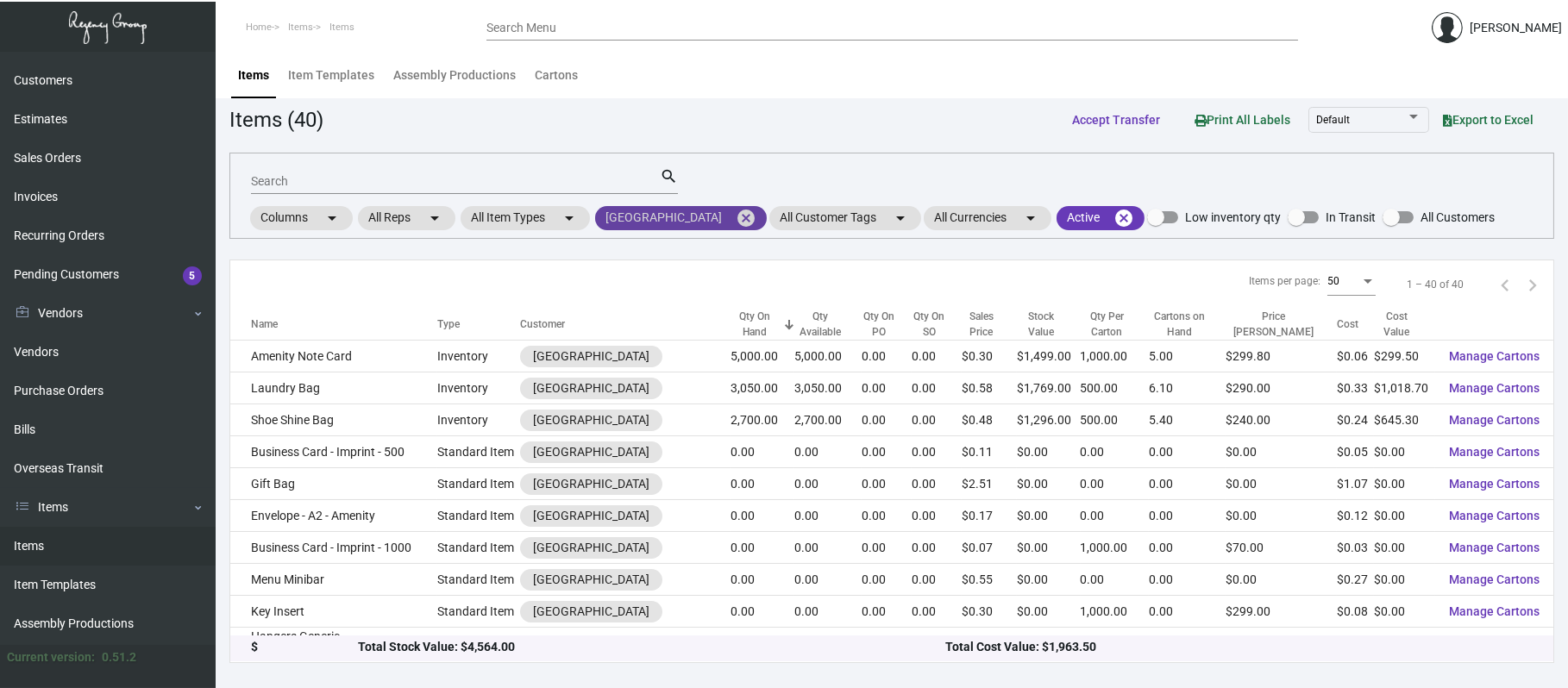
click at [749, 214] on mat-icon "cancel" at bounding box center [746, 218] width 21 height 21
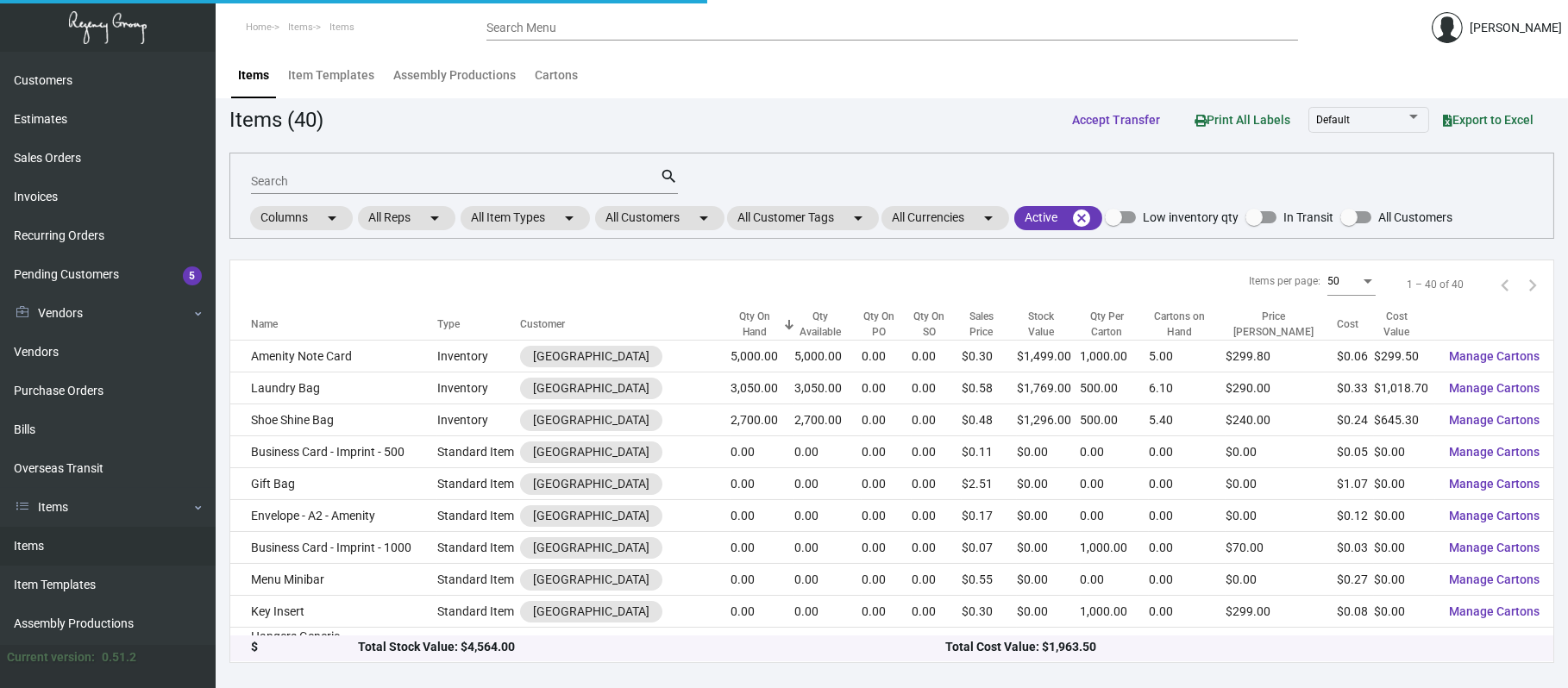
click at [764, 118] on div "Items (40) Accept Transfer Print All Labels Default Export to Excel" at bounding box center [891, 119] width 1325 height 32
